Goal: Information Seeking & Learning: Learn about a topic

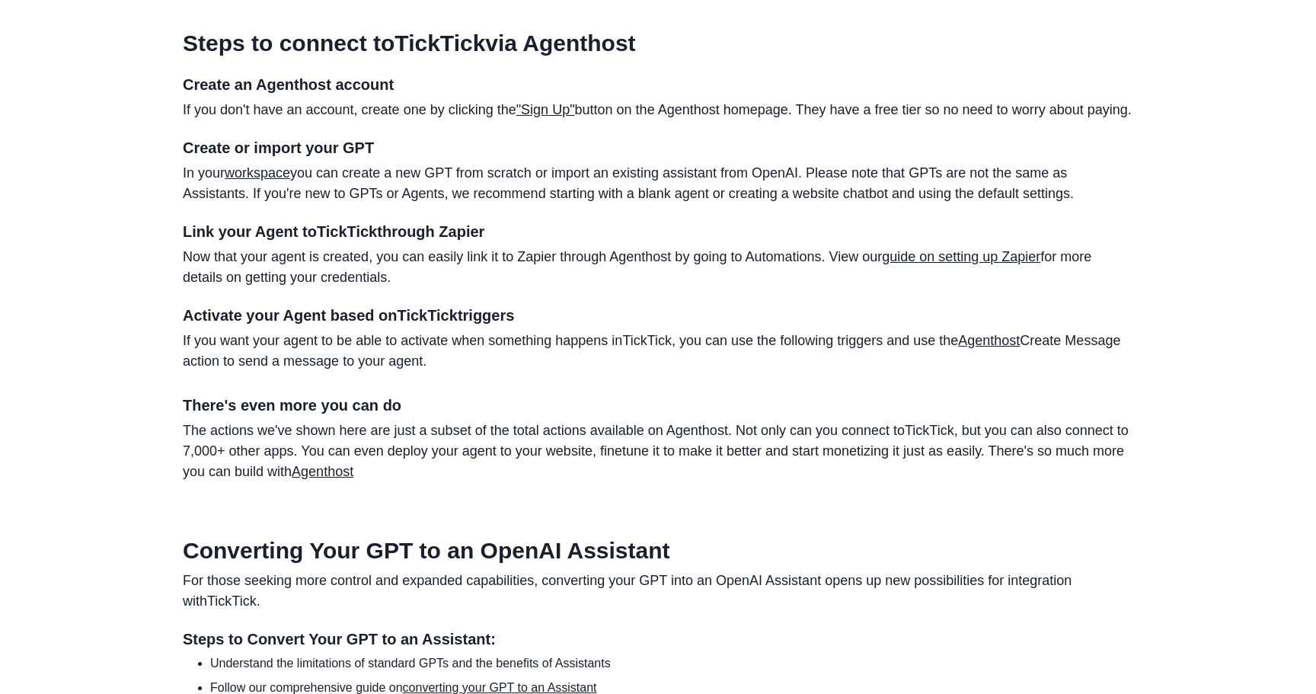
scroll to position [969, 0]
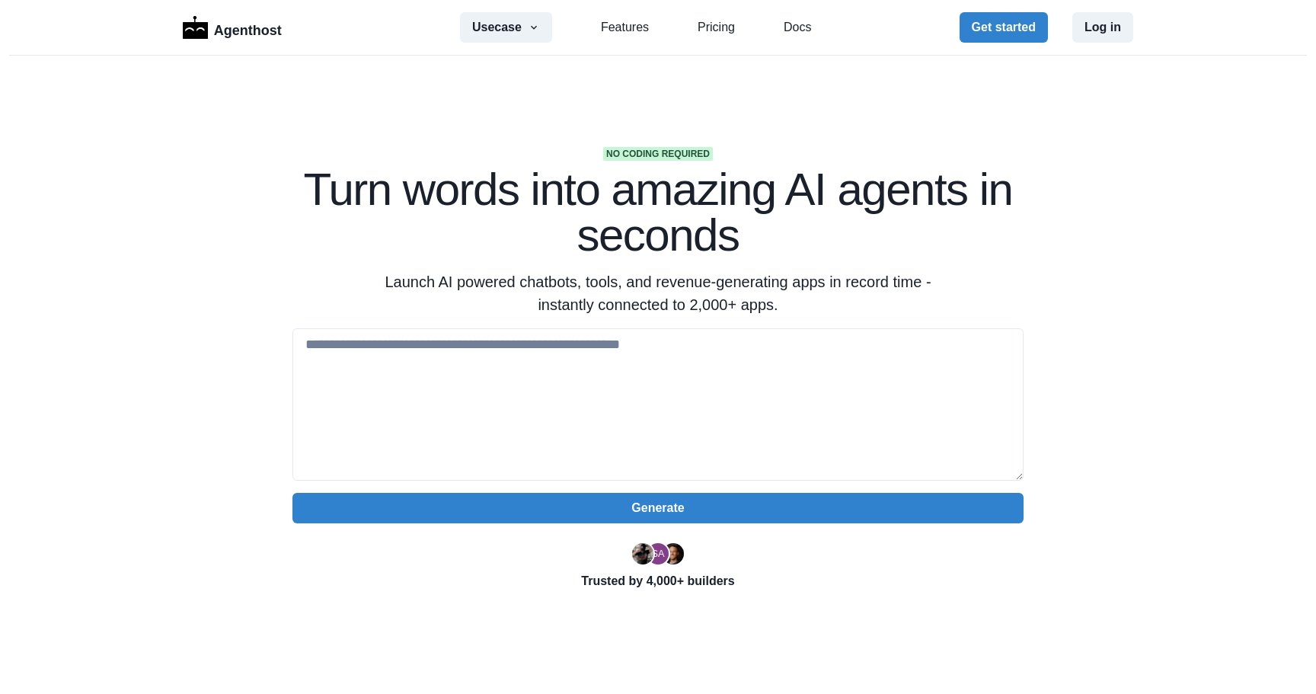
click at [695, 29] on div "Usecase AI SaaS Customer Support SMS Chatbot Sales Marketing Education Features…" at bounding box center [635, 27] width 351 height 30
click at [725, 29] on link "Pricing" at bounding box center [716, 27] width 37 height 18
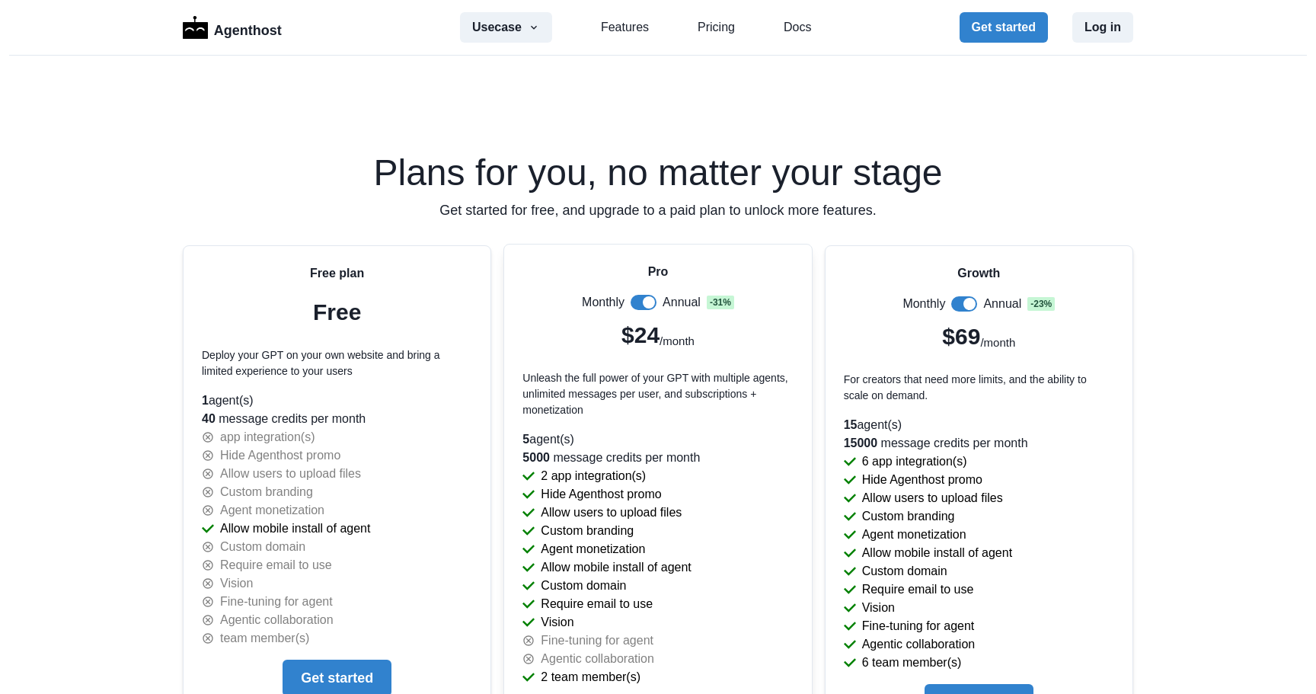
scroll to position [3103, 0]
click at [500, 34] on button "Usecase" at bounding box center [506, 27] width 92 height 30
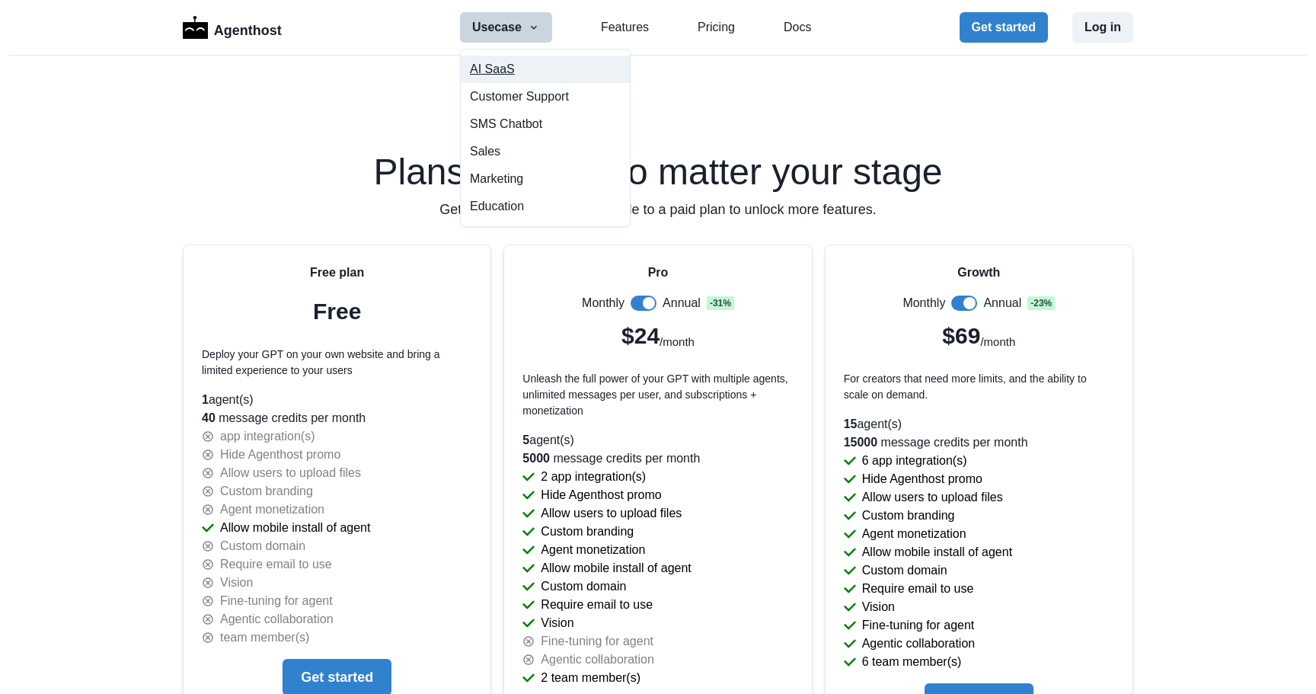
click at [500, 59] on button "AI SaaS" at bounding box center [545, 69] width 169 height 27
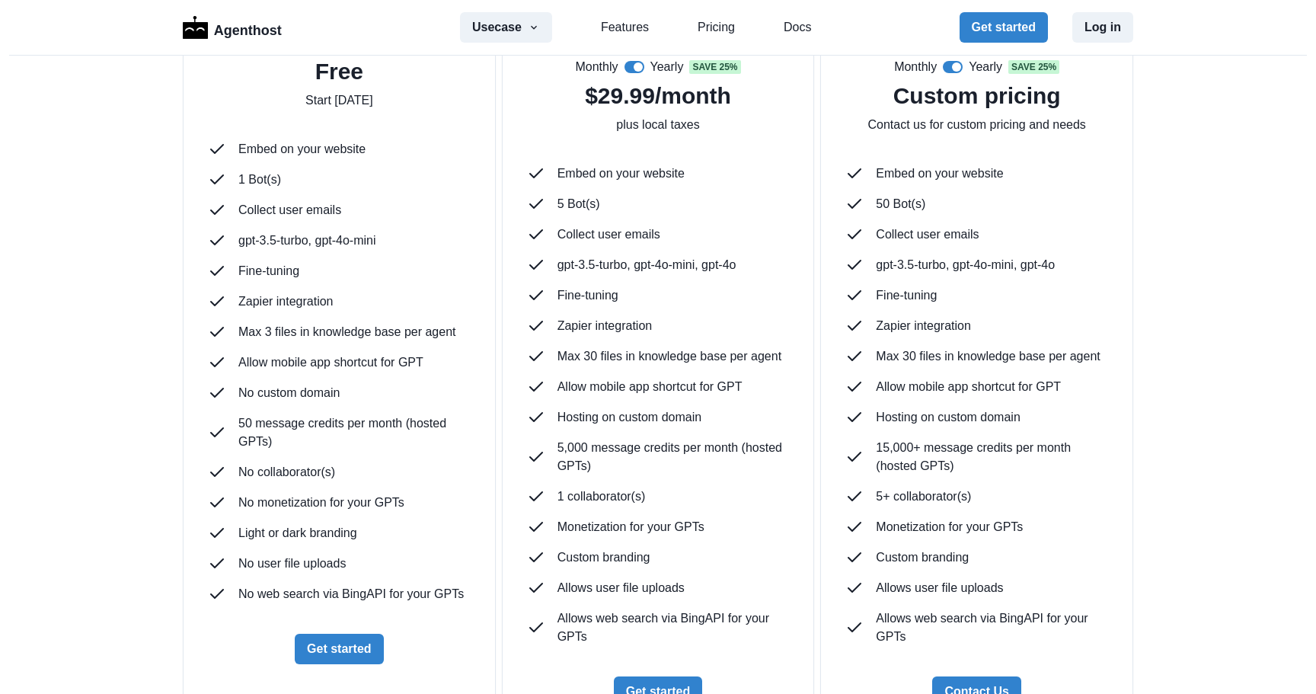
scroll to position [4127, 0]
